Goal: Task Accomplishment & Management: Complete application form

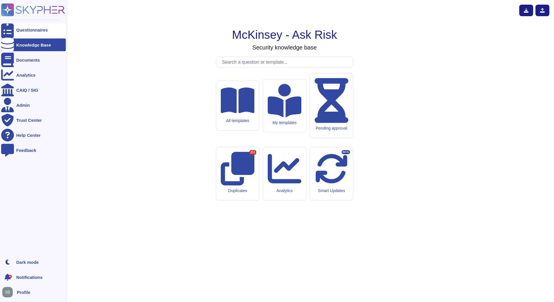
click at [5, 26] on div at bounding box center [7, 29] width 13 height 13
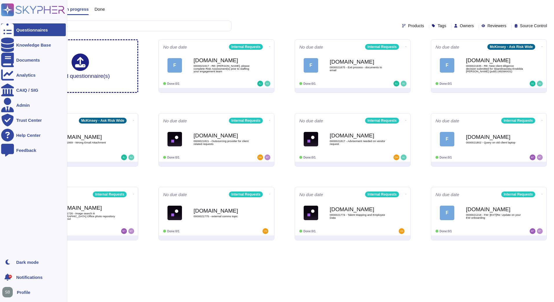
click at [16, 12] on icon at bounding box center [33, 9] width 64 height 13
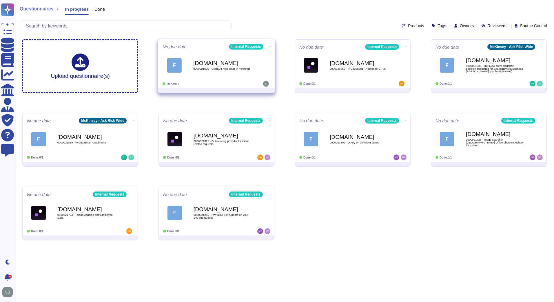
click at [210, 72] on div "[DOMAIN_NAME] 0000021805 - Client AI note taker in meetings" at bounding box center [222, 65] width 59 height 23
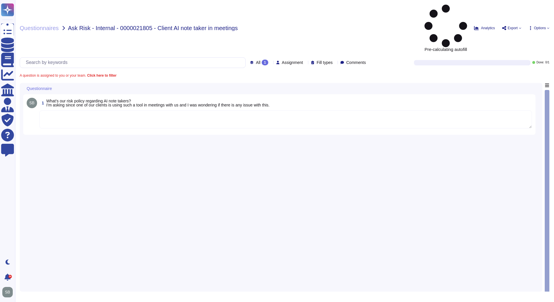
click at [106, 111] on textarea at bounding box center [285, 120] width 492 height 18
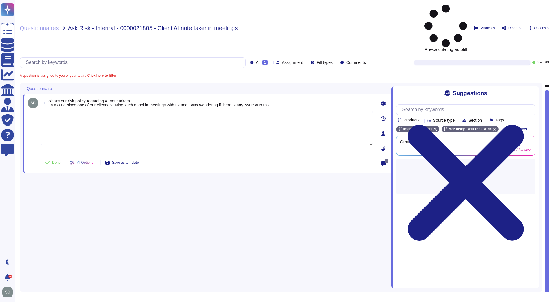
paste textarea "For your awareness, we are sharing with you the Firm’s AI-Generated Summaries o…"
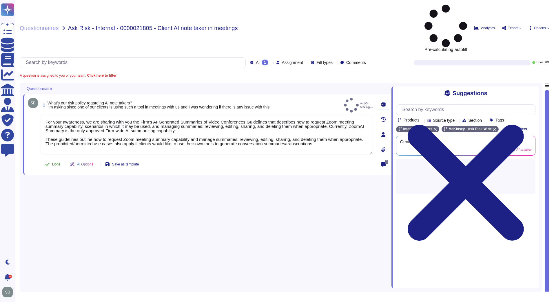
type textarea "For your awareness, we are sharing with you the Firm’s AI-Generated Summaries o…"
click at [48, 162] on icon at bounding box center [47, 164] width 5 height 5
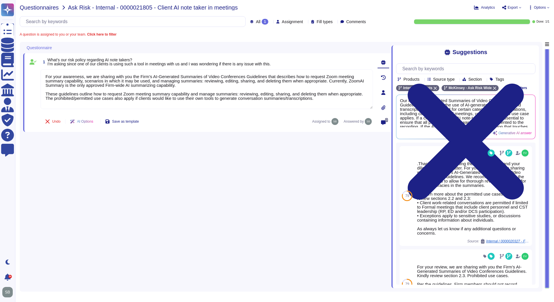
click at [38, 10] on span "Questionnaires" at bounding box center [39, 8] width 39 height 6
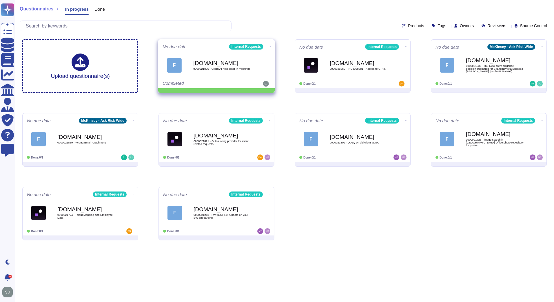
click at [270, 46] on icon at bounding box center [270, 46] width 1 height 1
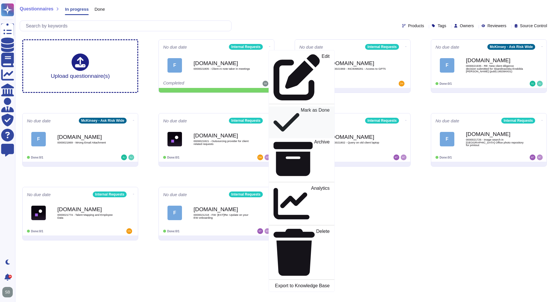
click at [301, 108] on p "Mark as Done" at bounding box center [315, 122] width 29 height 29
